Goal: Information Seeking & Learning: Learn about a topic

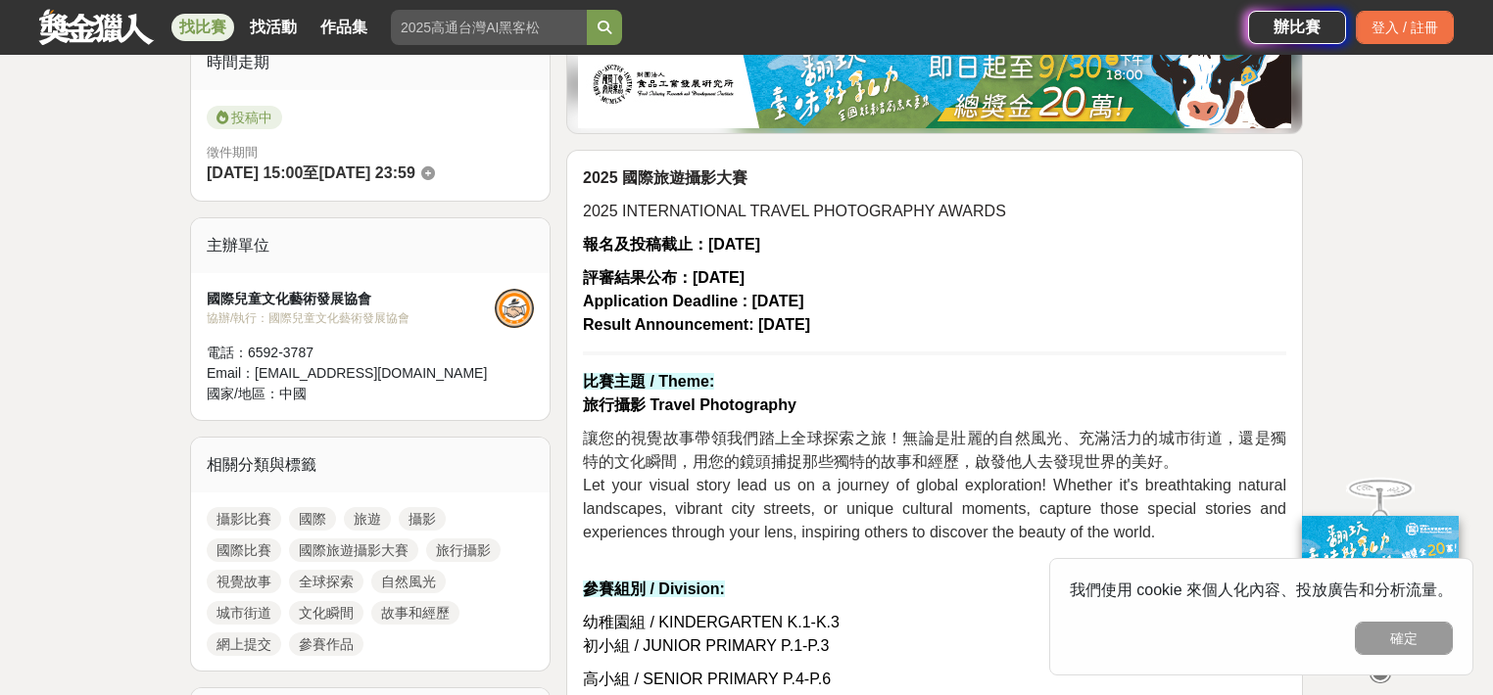
scroll to position [522, 0]
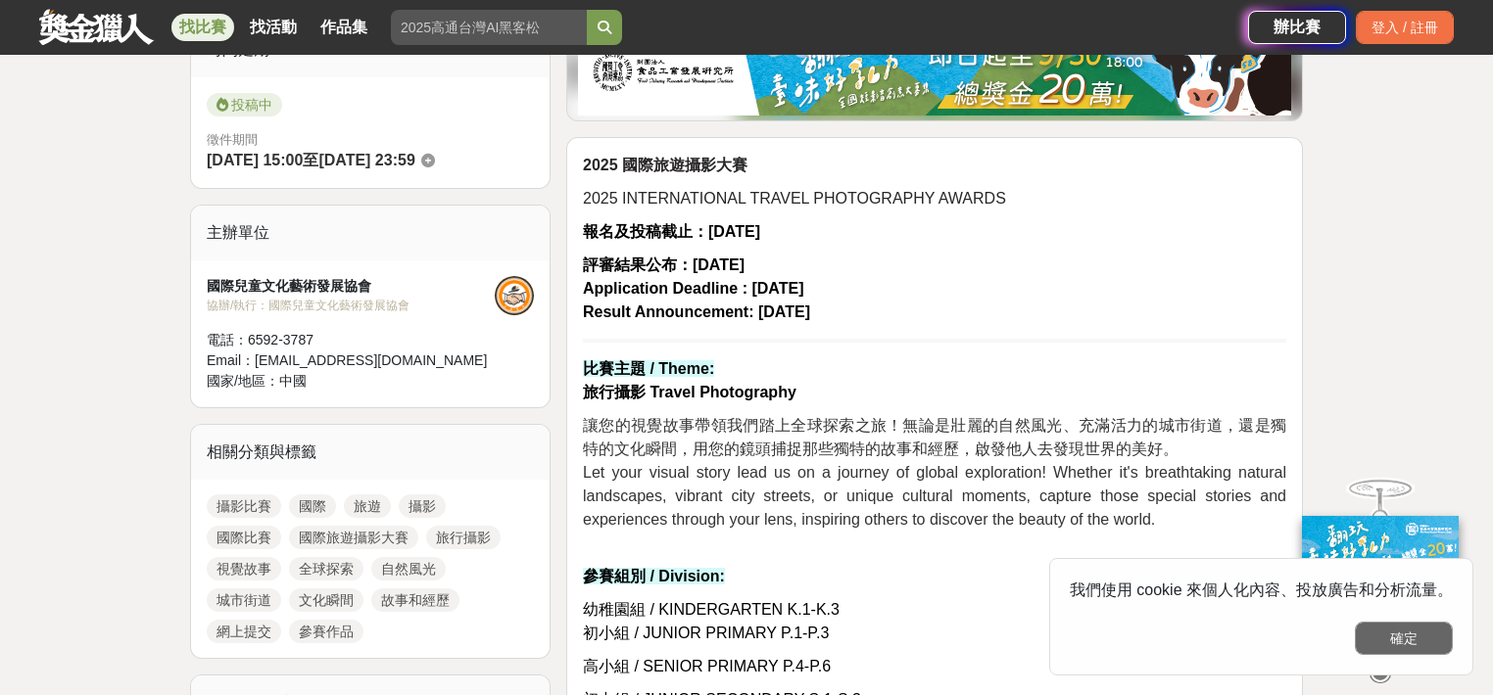
click at [1395, 638] on button "確定" at bounding box center [1404, 638] width 98 height 33
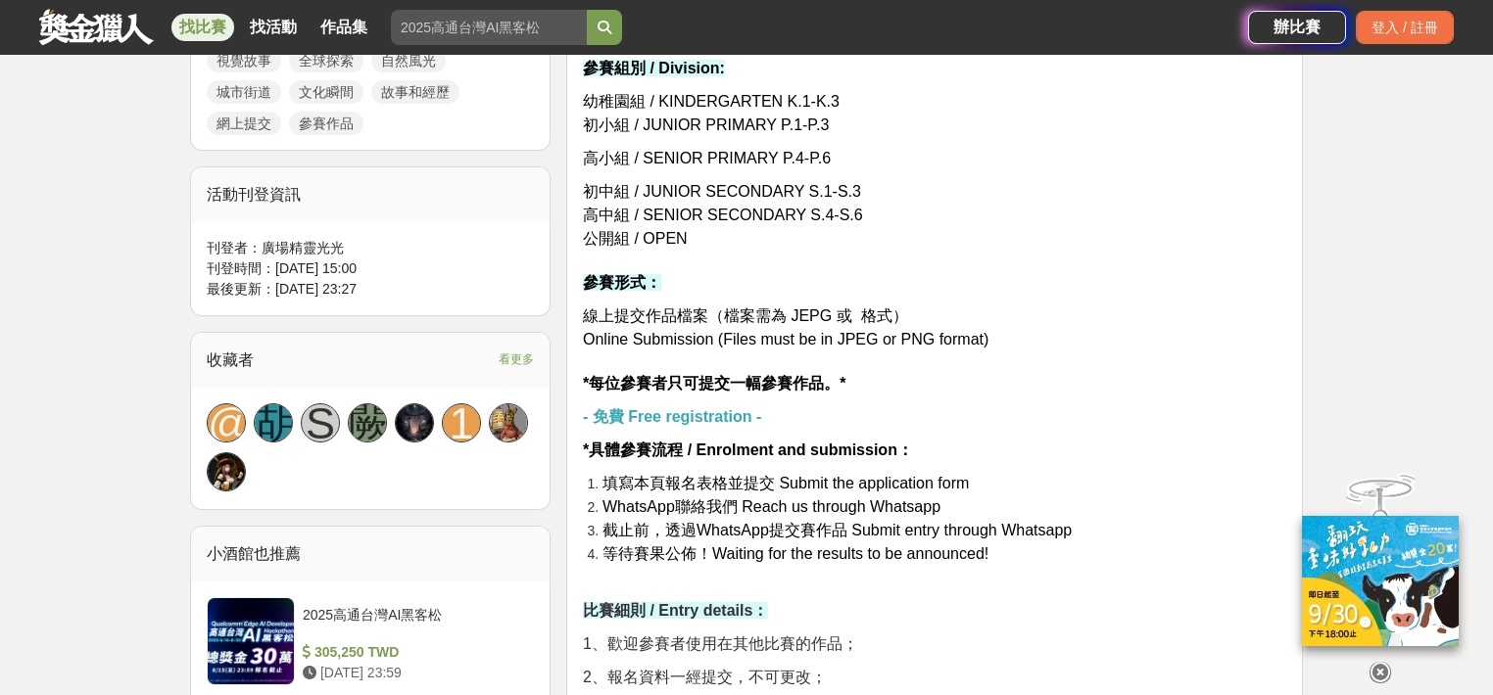
scroll to position [1044, 0]
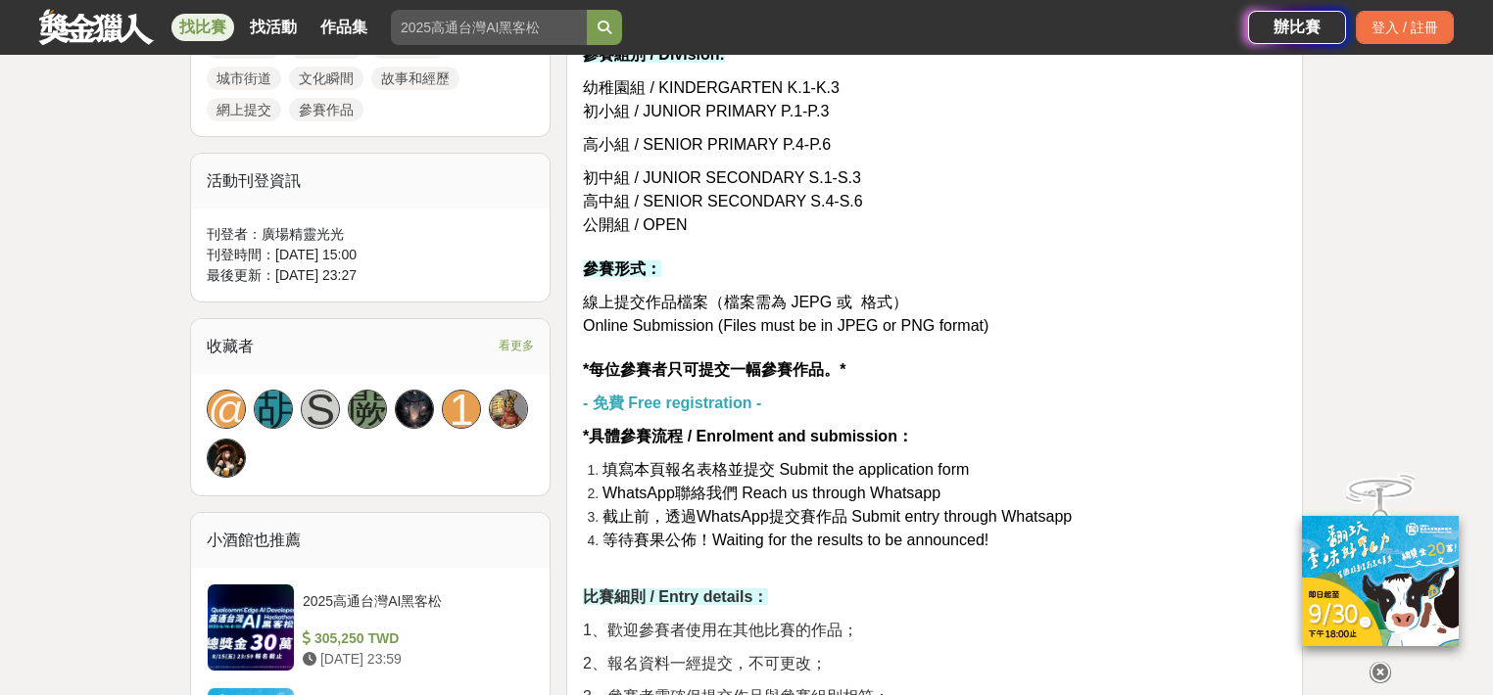
click at [1161, 273] on p "初中組 / JUNIOR SECONDARY S.1-S.3 高中組 / SENIOR SECONDARY S.4-S.6 公開組 / OPEN 參賽形式：" at bounding box center [934, 224] width 703 height 115
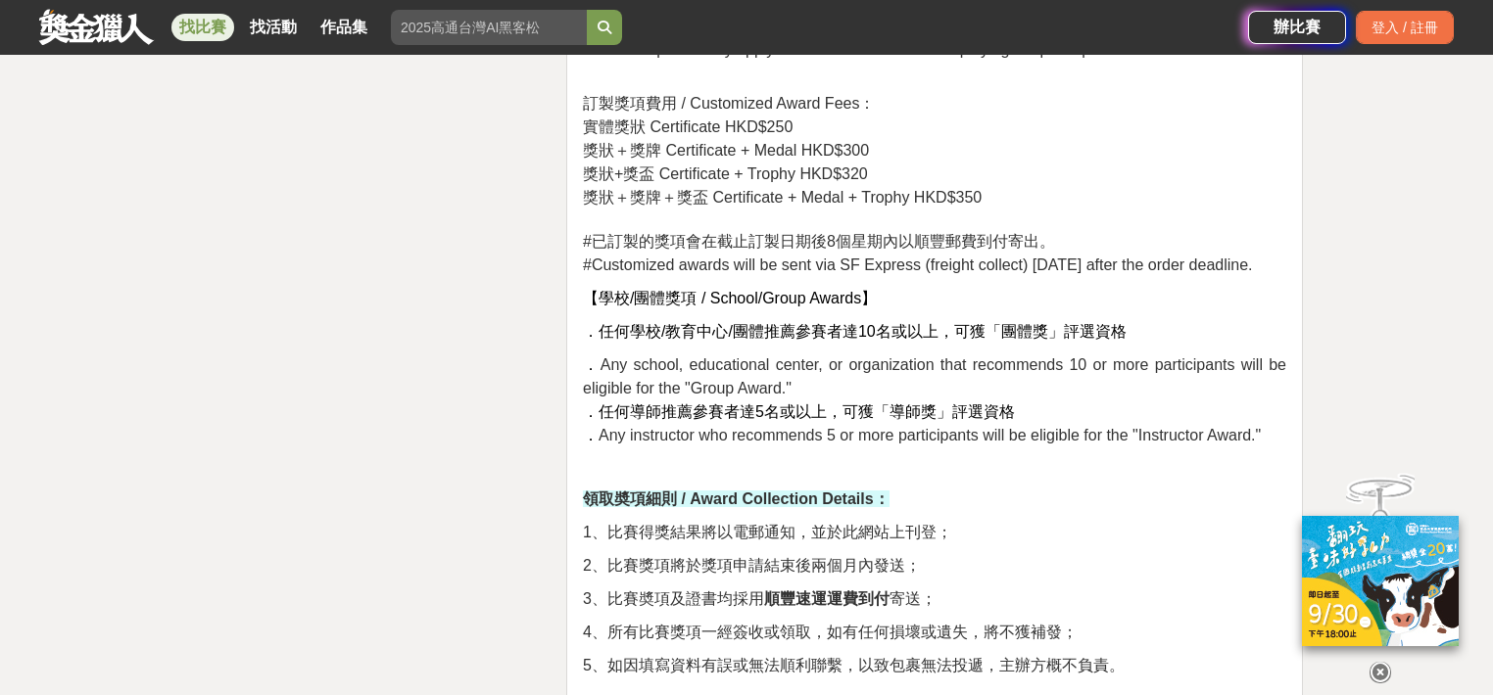
scroll to position [3918, 0]
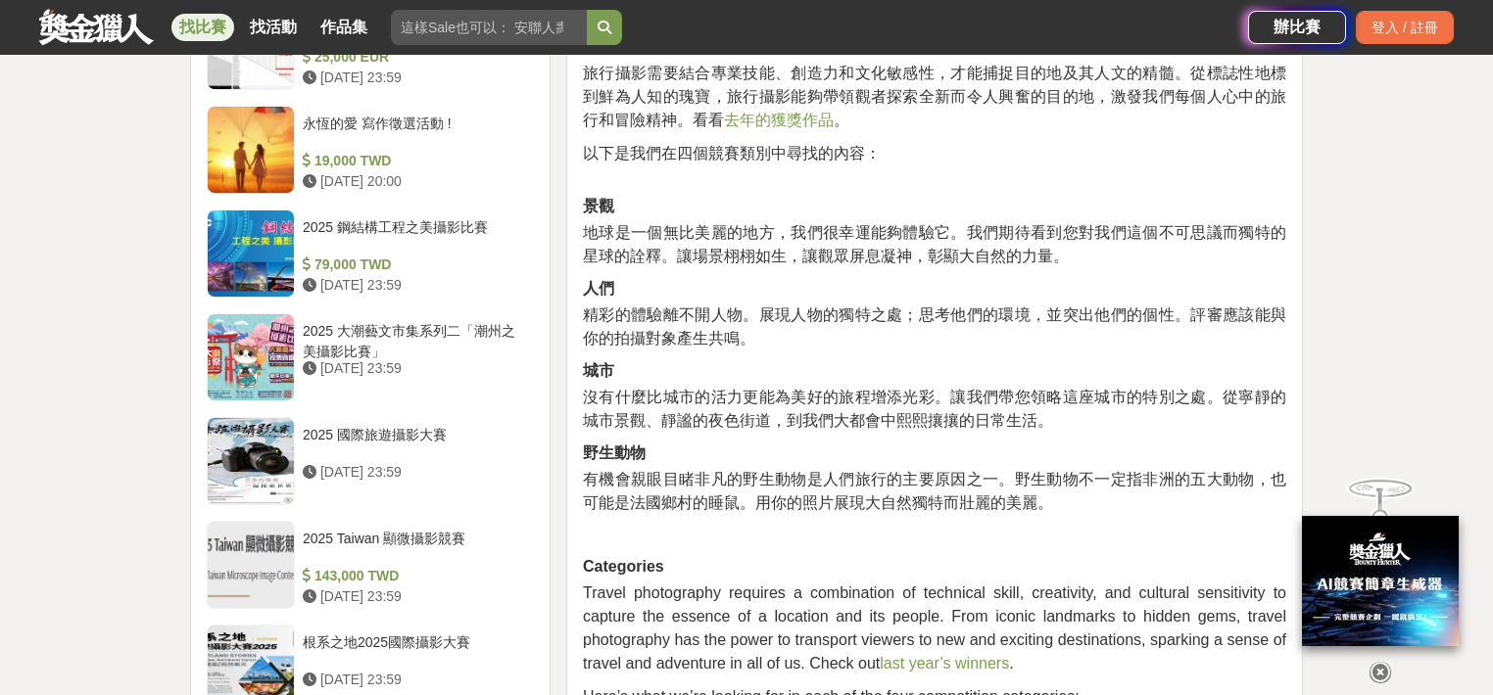
scroll to position [1828, 0]
